Goal: Task Accomplishment & Management: Manage account settings

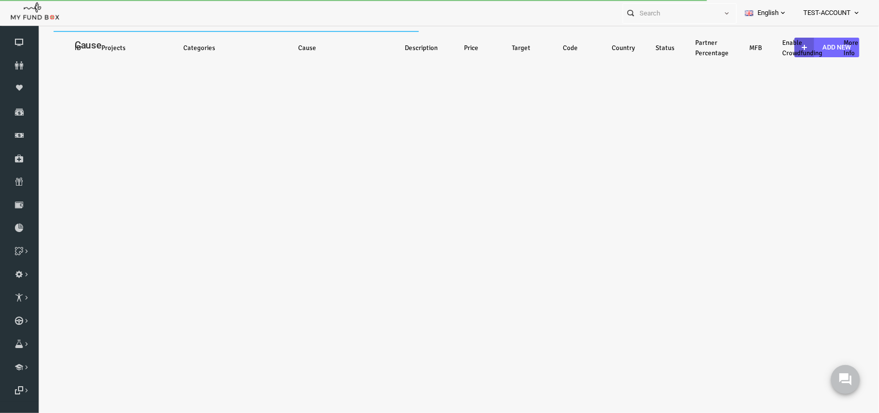
click at [855, 11] on icon at bounding box center [857, 13] width 8 height 8
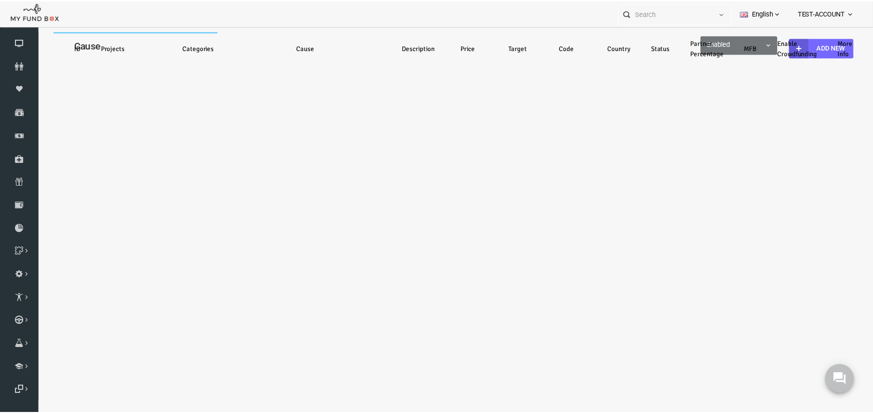
select select "100"
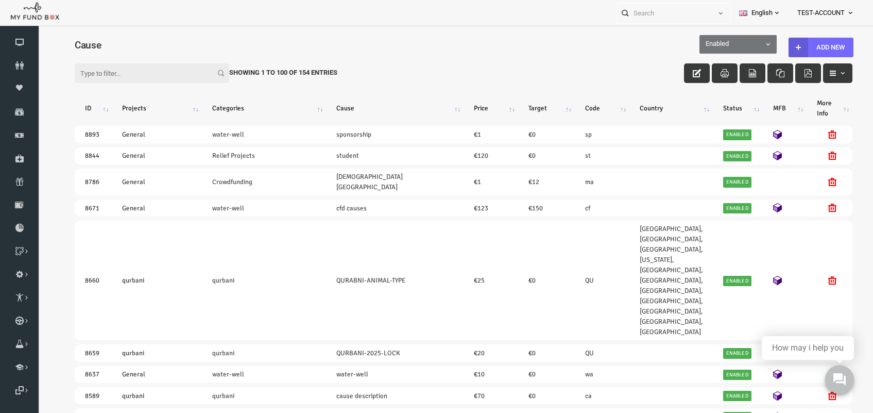
click at [854, 9] on icon at bounding box center [850, 13] width 8 height 8
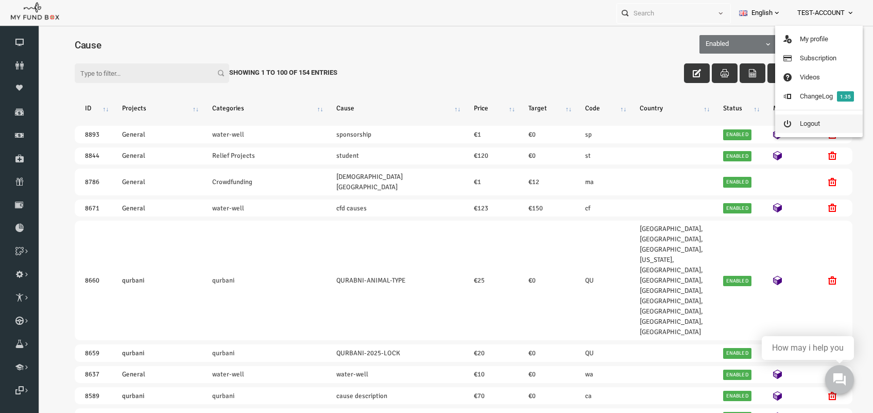
click at [812, 120] on link "Logout" at bounding box center [819, 123] width 88 height 19
